Goal: Information Seeking & Learning: Learn about a topic

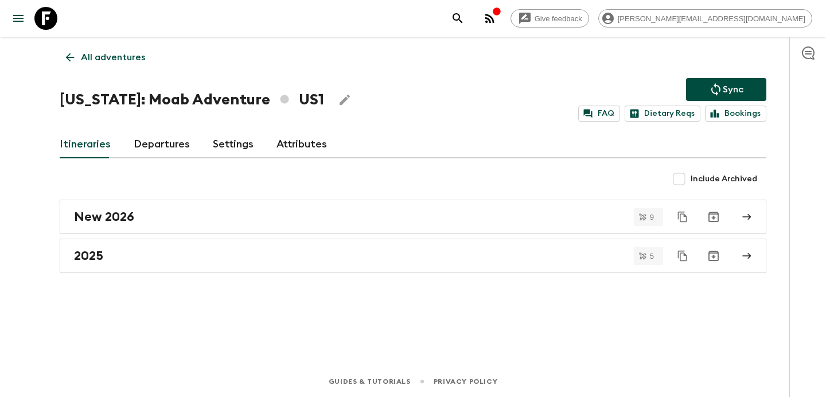
click at [114, 51] on p "All adventures" at bounding box center [113, 57] width 64 height 14
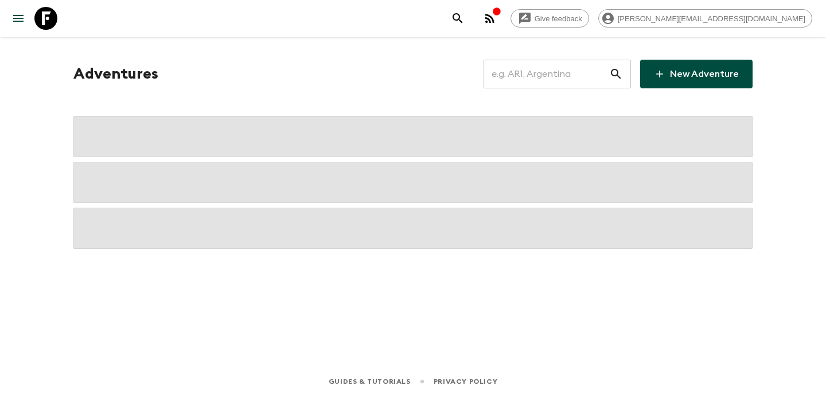
click at [551, 84] on input "text" at bounding box center [547, 74] width 126 height 32
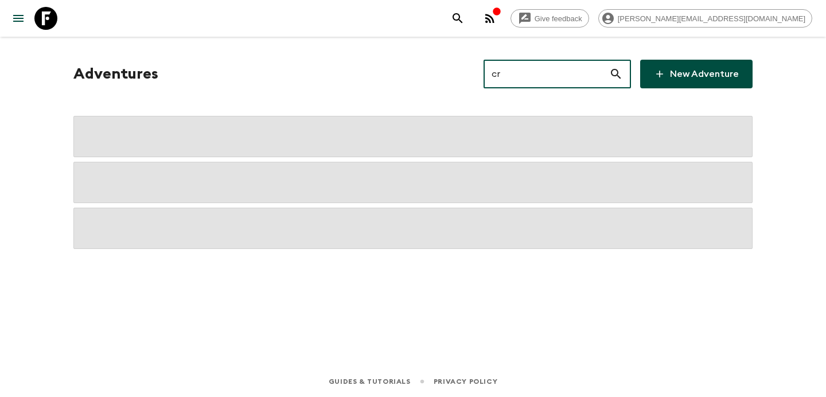
type input "cra"
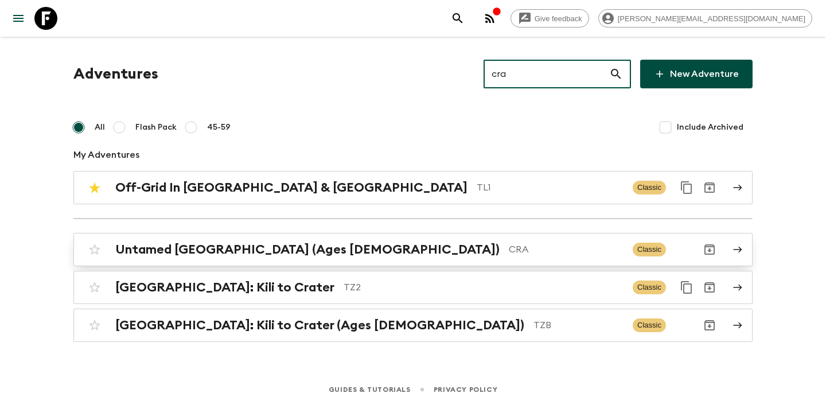
click at [402, 241] on div "Untamed [GEOGRAPHIC_DATA] (Ages [DEMOGRAPHIC_DATA]) CRA Classic" at bounding box center [390, 249] width 615 height 23
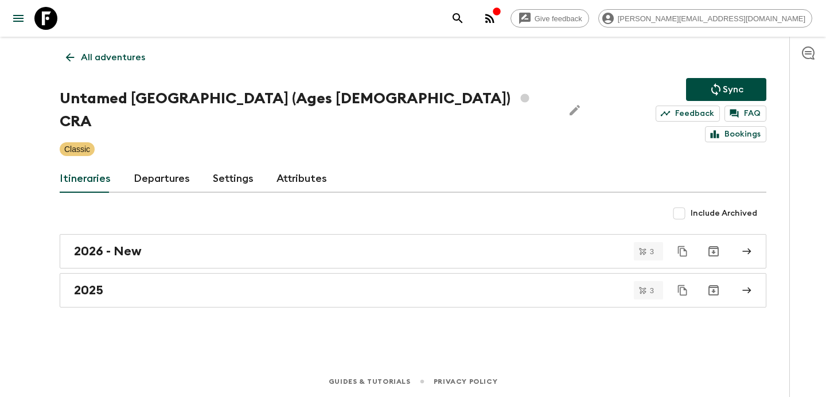
click at [402, 241] on link "2026 - New" at bounding box center [413, 251] width 707 height 34
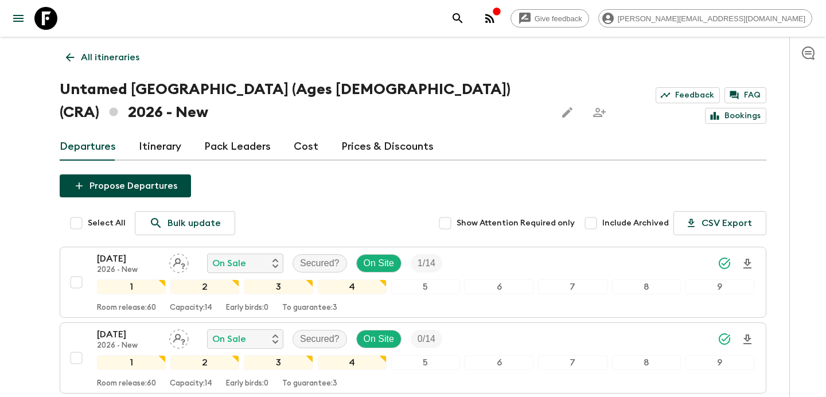
click at [304, 133] on link "Cost" at bounding box center [306, 147] width 25 height 28
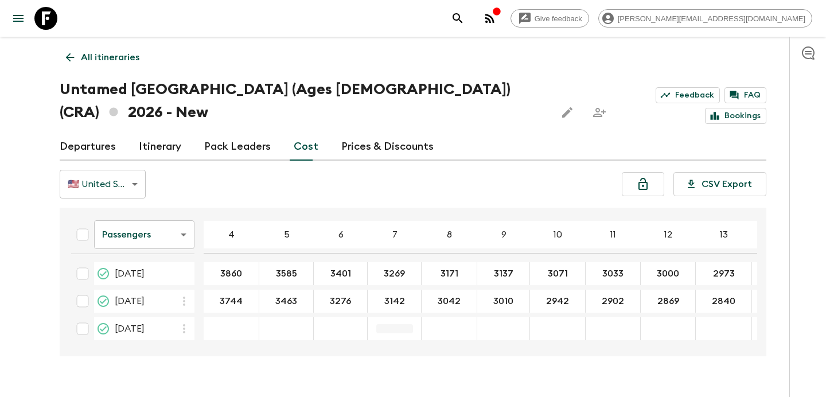
scroll to position [2, 0]
click at [177, 215] on body "Give feedback [PERSON_NAME][EMAIL_ADDRESS][DOMAIN_NAME] All itineraries Untamed…" at bounding box center [413, 209] width 826 height 419
click at [182, 267] on li "Extras" at bounding box center [144, 258] width 100 height 18
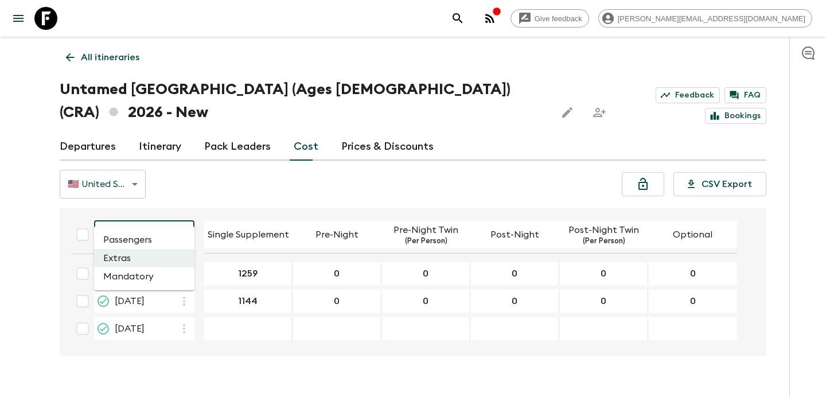
click at [171, 220] on body "Give feedback [PERSON_NAME][EMAIL_ADDRESS][DOMAIN_NAME] All itineraries Untamed…" at bounding box center [413, 209] width 826 height 419
click at [167, 277] on li "Mandatory" at bounding box center [144, 276] width 100 height 18
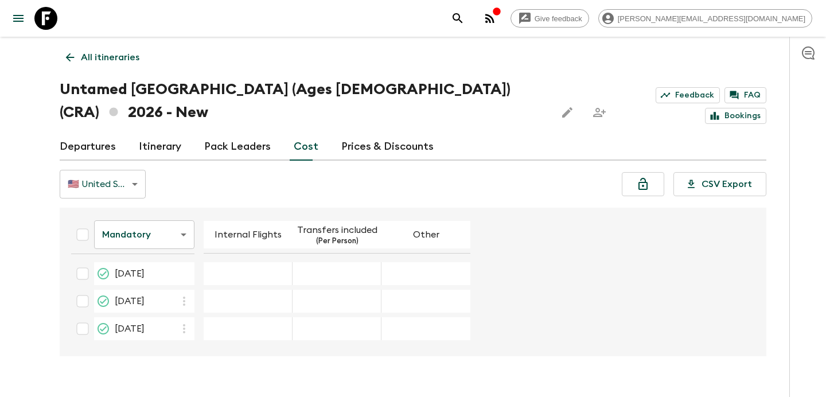
click at [133, 65] on link "All itineraries" at bounding box center [103, 57] width 86 height 23
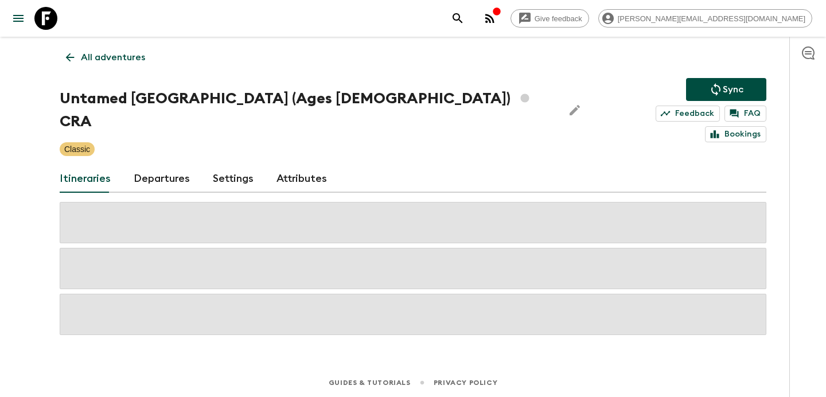
click at [133, 65] on link "All adventures" at bounding box center [106, 57] width 92 height 23
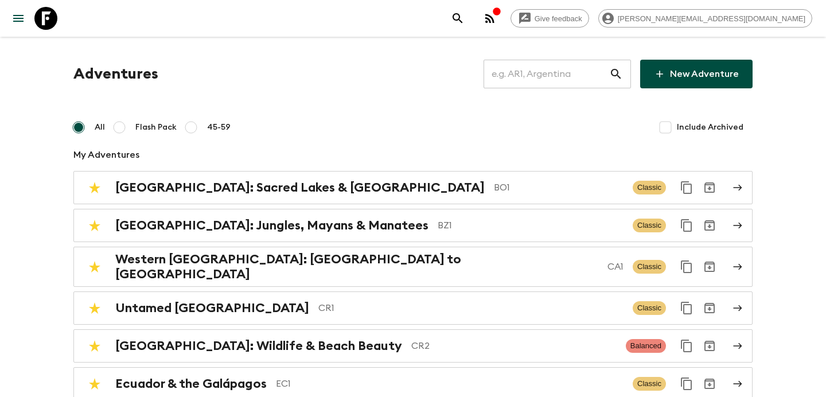
click at [565, 76] on input "text" at bounding box center [547, 74] width 126 height 32
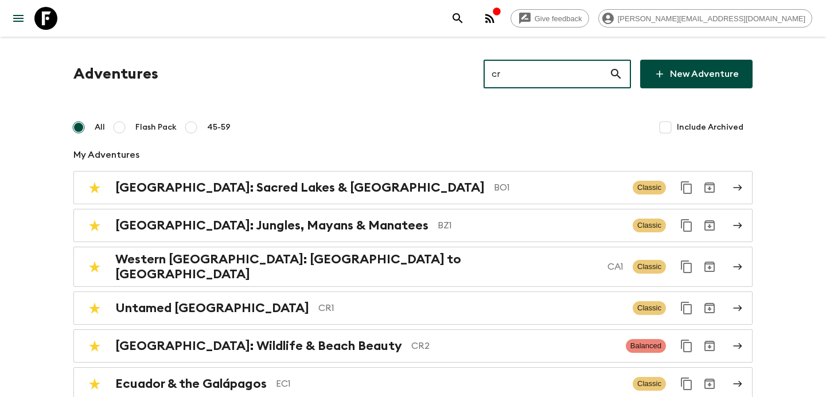
type input "cr2"
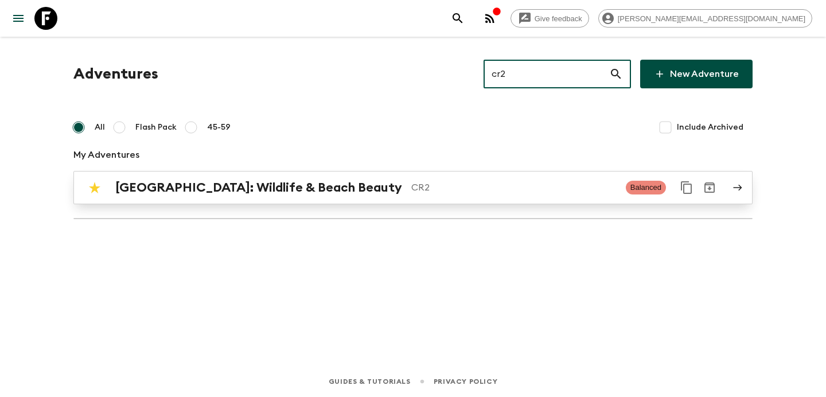
click at [411, 193] on p "CR2" at bounding box center [513, 188] width 205 height 14
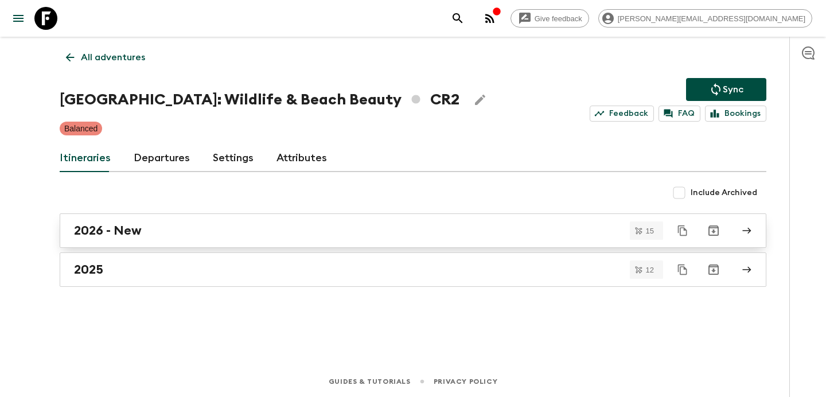
click at [355, 238] on div "2026 - New" at bounding box center [402, 230] width 656 height 15
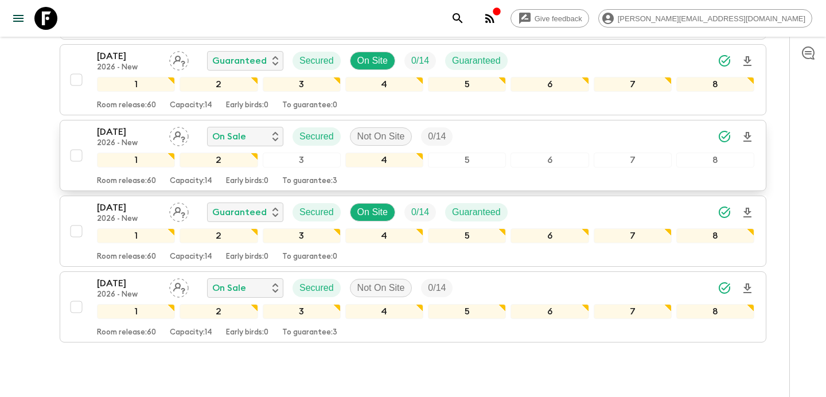
scroll to position [1063, 0]
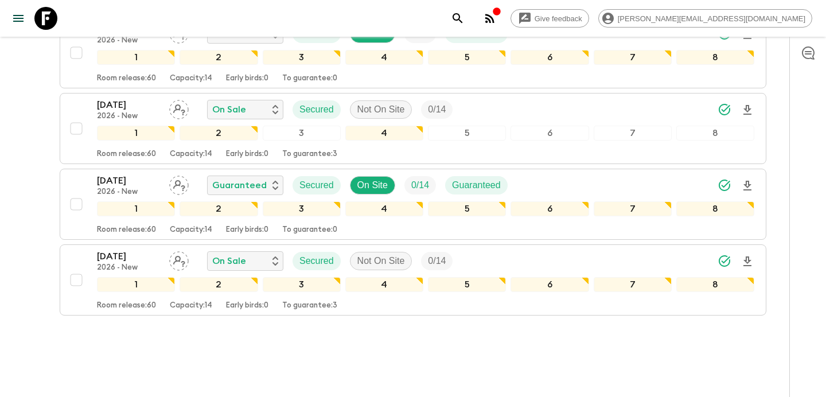
click at [501, 17] on div "button" at bounding box center [496, 12] width 9 height 11
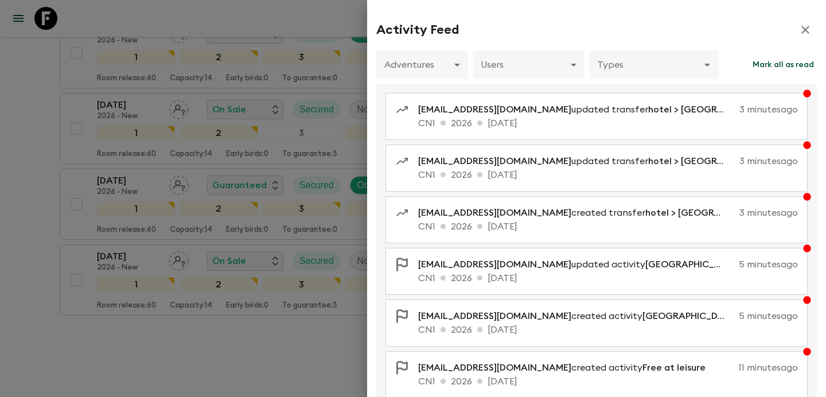
click at [249, 306] on div at bounding box center [413, 198] width 826 height 397
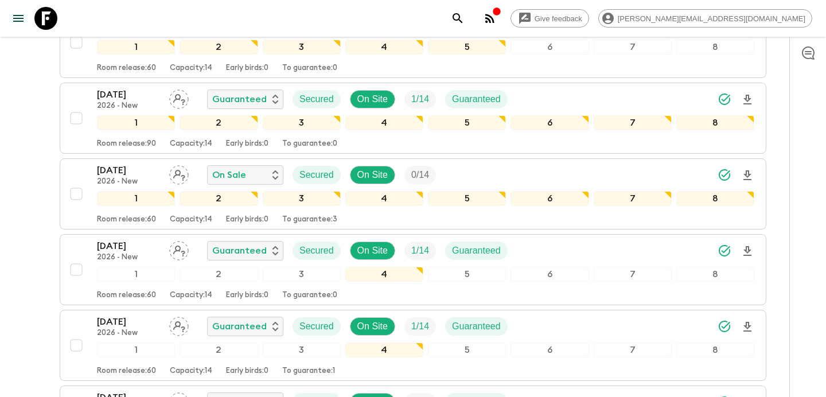
scroll to position [0, 0]
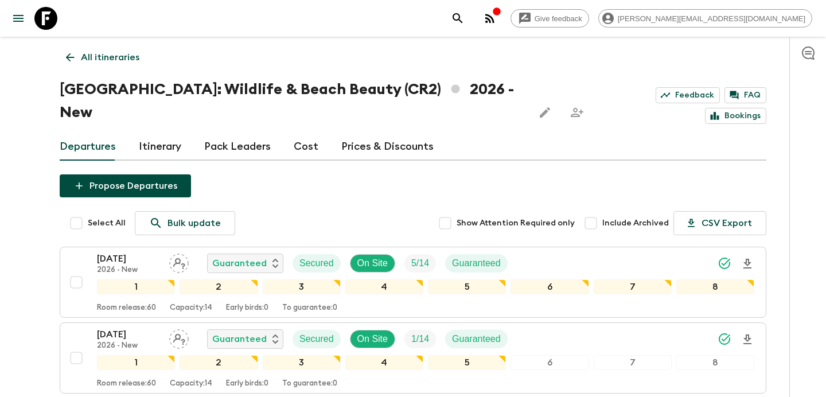
click at [488, 21] on circle "button" at bounding box center [486, 22] width 2 height 2
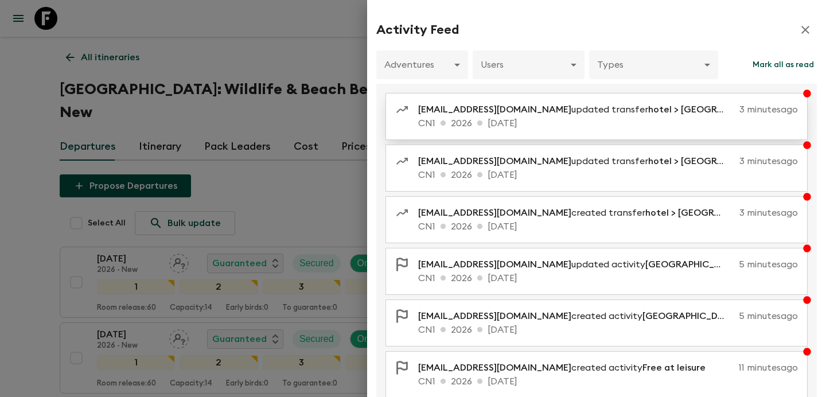
click at [484, 126] on p "CN1 2026 [DATE]" at bounding box center [608, 123] width 380 height 14
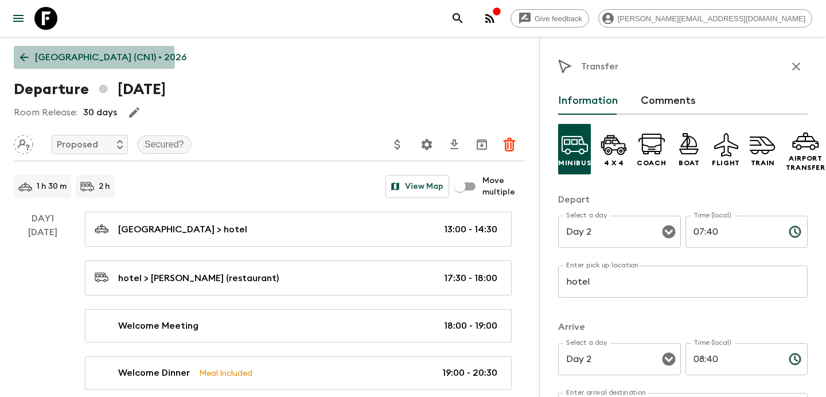
click at [94, 59] on p "[GEOGRAPHIC_DATA] (CN1) • 2026" at bounding box center [110, 57] width 151 height 14
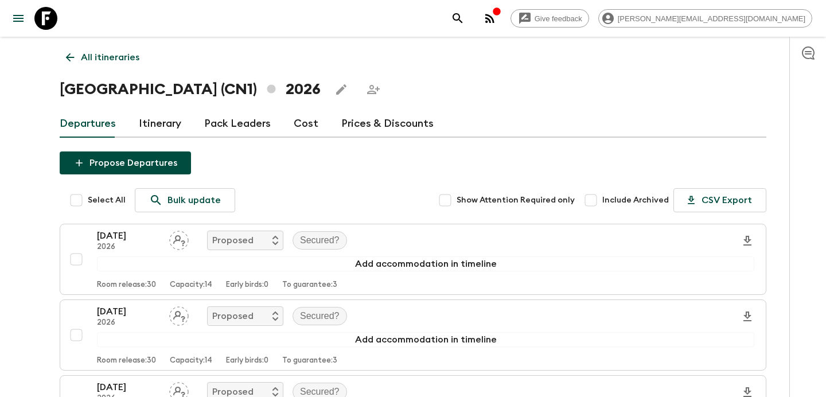
click at [155, 123] on link "Itinerary" at bounding box center [160, 124] width 42 height 28
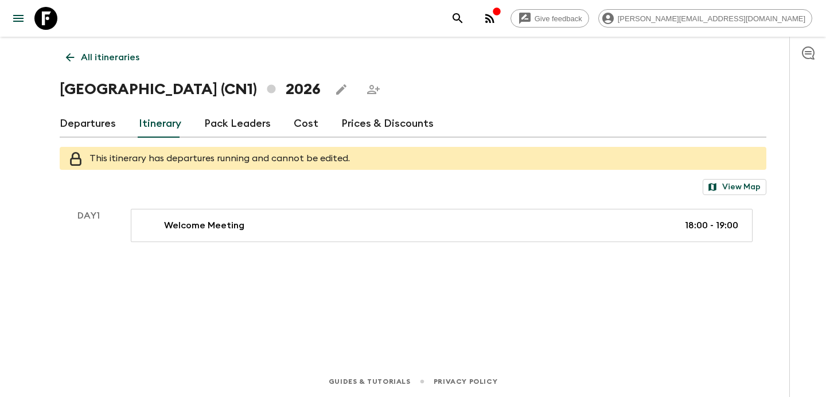
click at [117, 50] on p "All itineraries" at bounding box center [110, 57] width 59 height 14
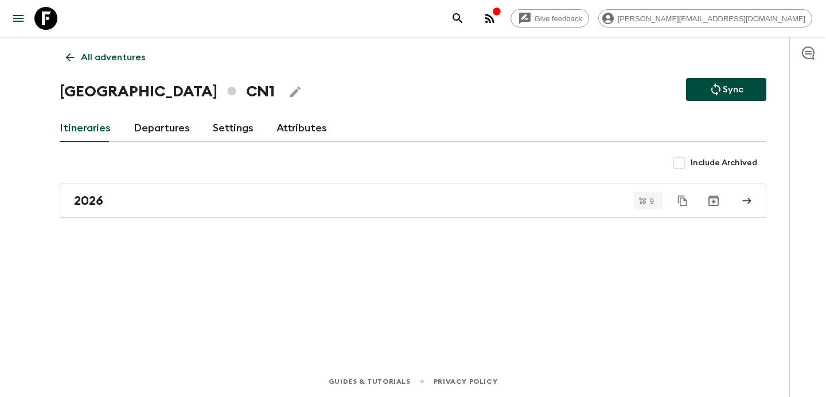
click at [495, 18] on icon "button" at bounding box center [489, 18] width 9 height 9
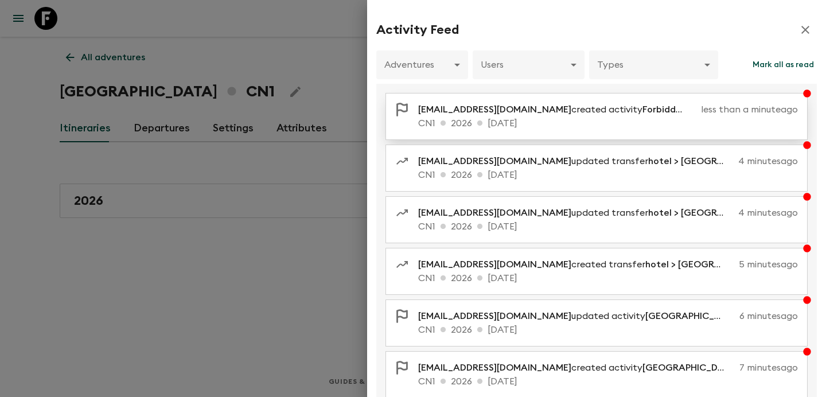
click at [556, 130] on p "CN1 2026 [DATE]" at bounding box center [608, 123] width 380 height 14
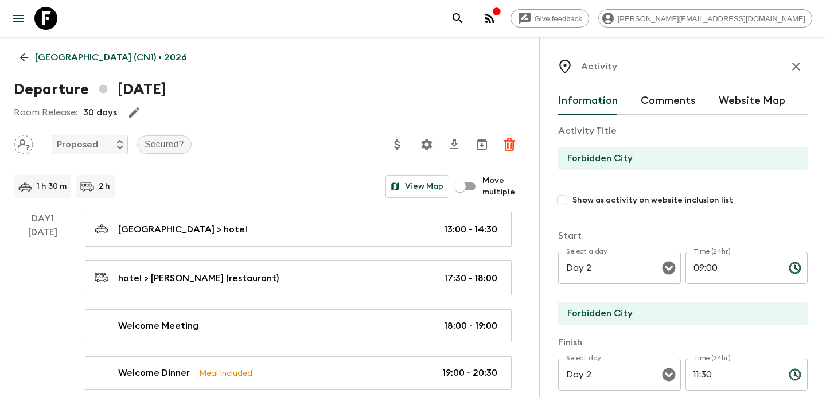
click at [86, 56] on p "[GEOGRAPHIC_DATA] (CN1) • 2026" at bounding box center [110, 57] width 151 height 14
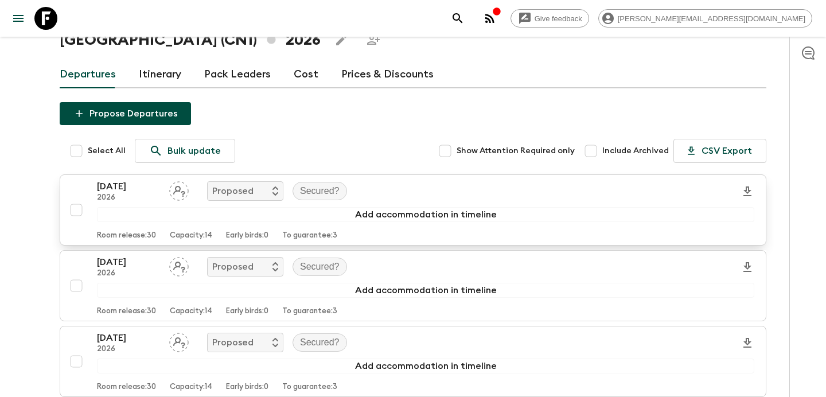
scroll to position [14, 0]
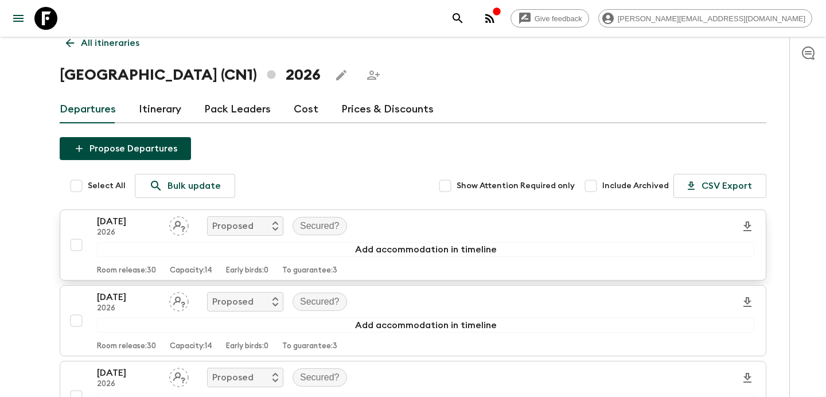
click at [390, 210] on button "[DATE] 2026 Proposed Secured? Add accommodation in timeline Room release: 30 Ca…" at bounding box center [413, 244] width 707 height 71
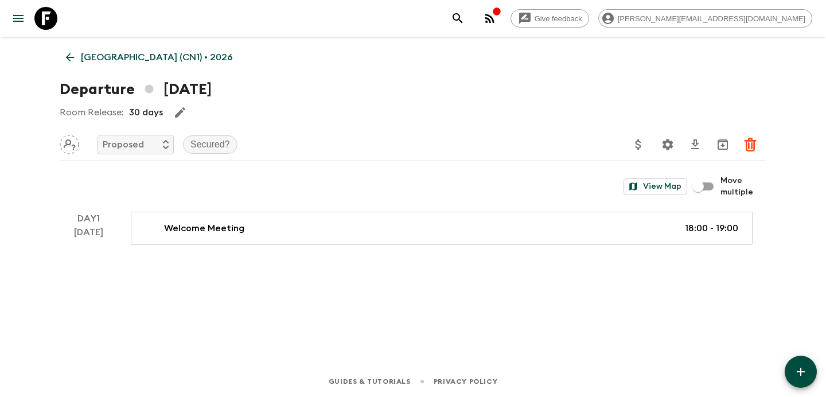
click at [100, 59] on p "[GEOGRAPHIC_DATA] (CN1) • 2026" at bounding box center [156, 57] width 151 height 14
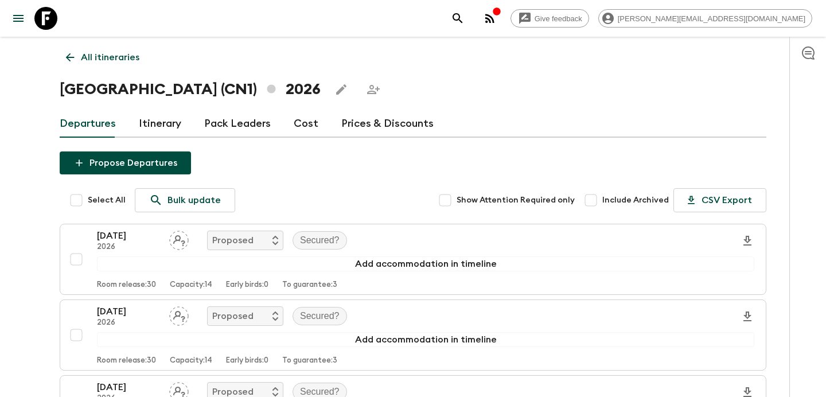
click at [112, 60] on p "All itineraries" at bounding box center [110, 57] width 59 height 14
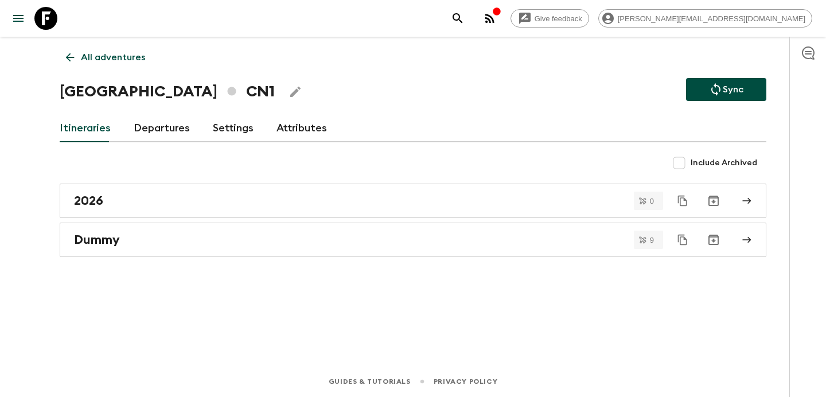
click at [112, 60] on p "All adventures" at bounding box center [113, 57] width 64 height 14
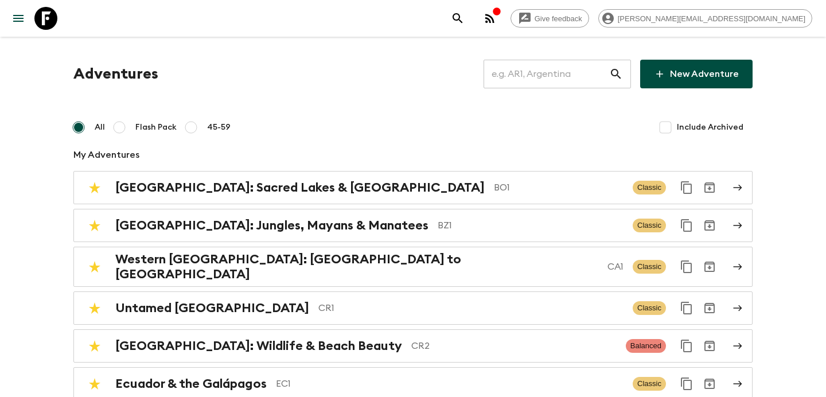
click at [548, 68] on input "text" at bounding box center [547, 74] width 126 height 32
